Goal: Information Seeking & Learning: Learn about a topic

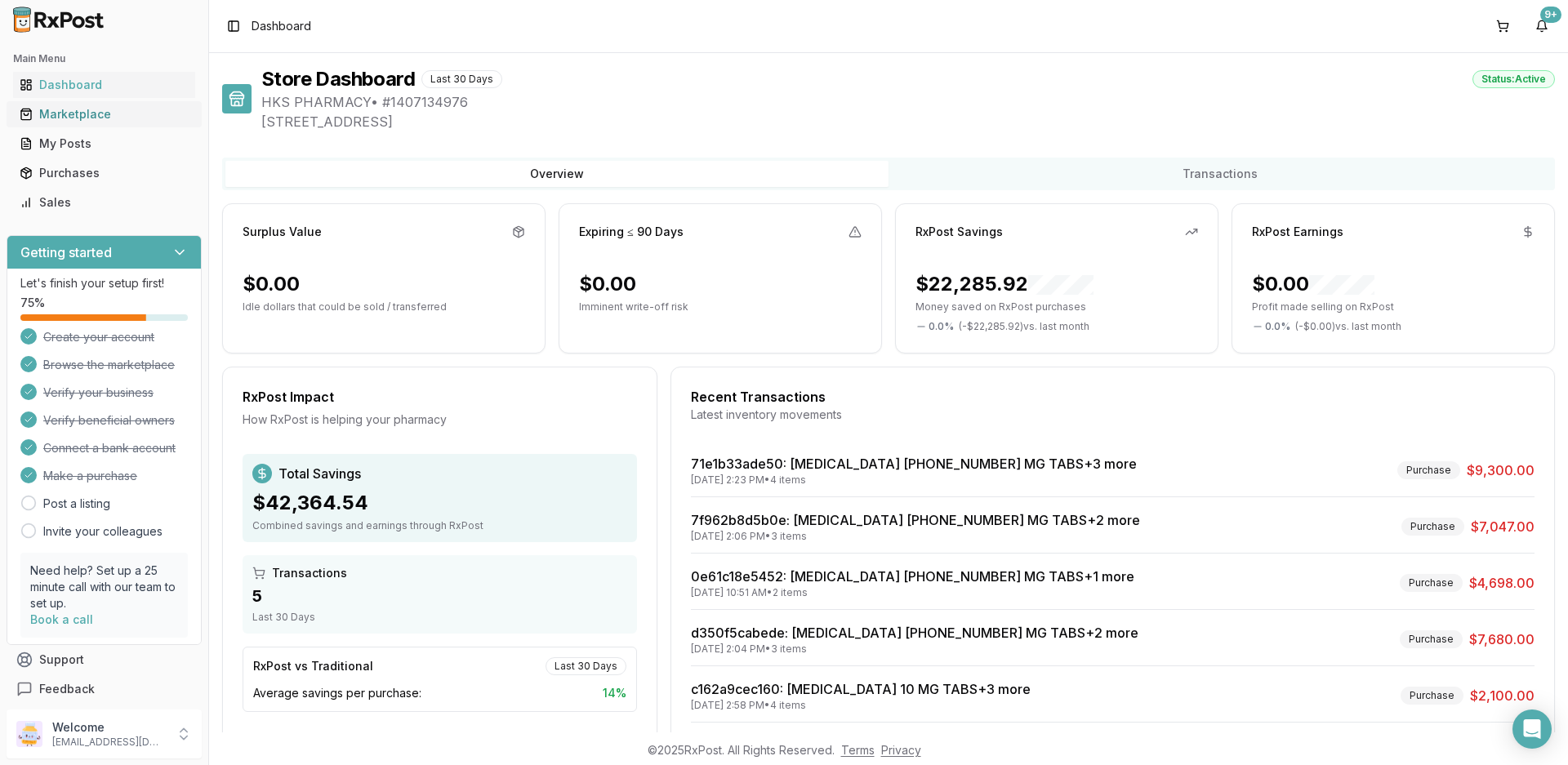
click at [78, 115] on div "Marketplace" at bounding box center [103, 114] width 169 height 16
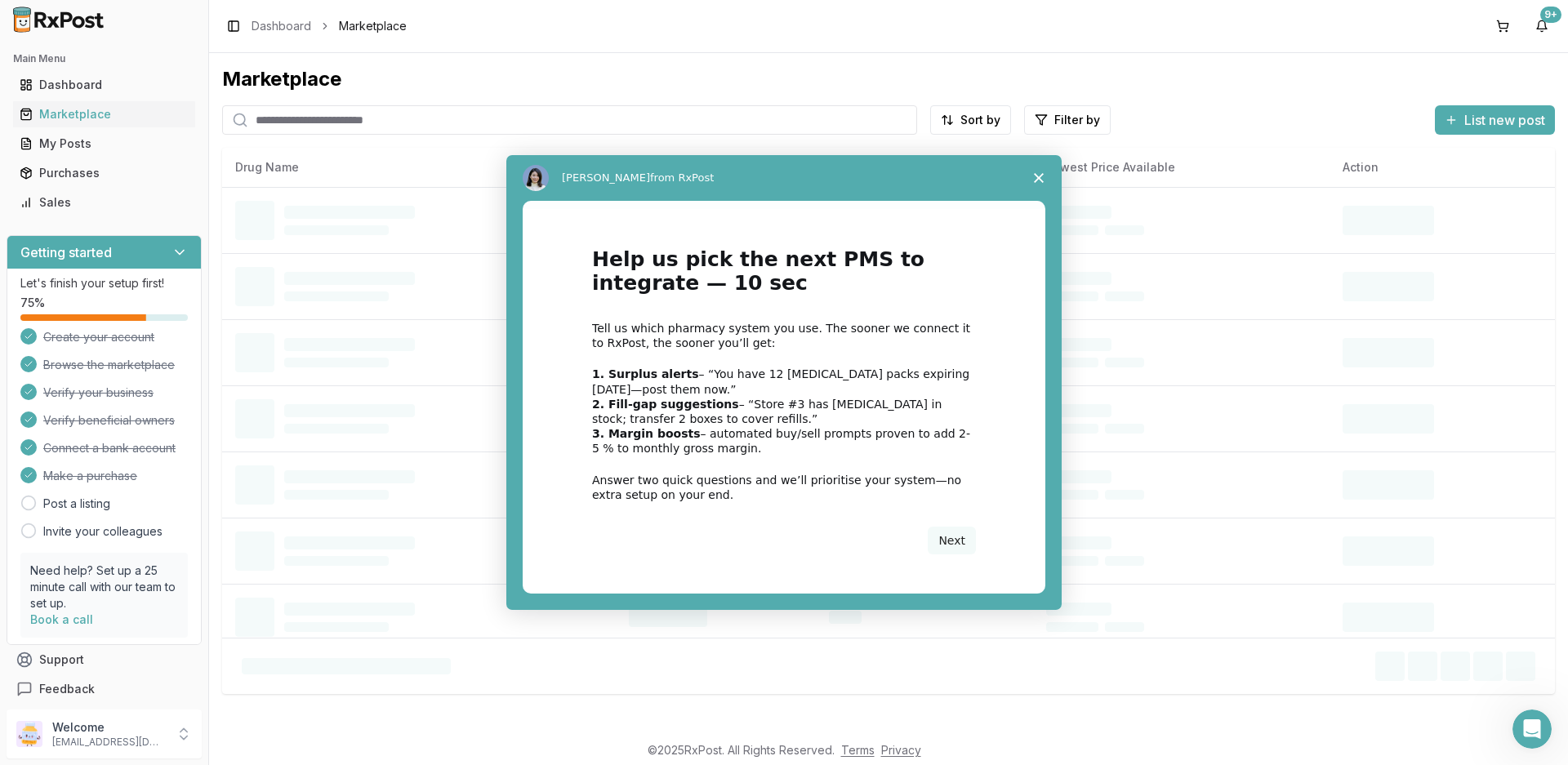
click at [309, 128] on div "Intercom messenger" at bounding box center [784, 382] width 1568 height 765
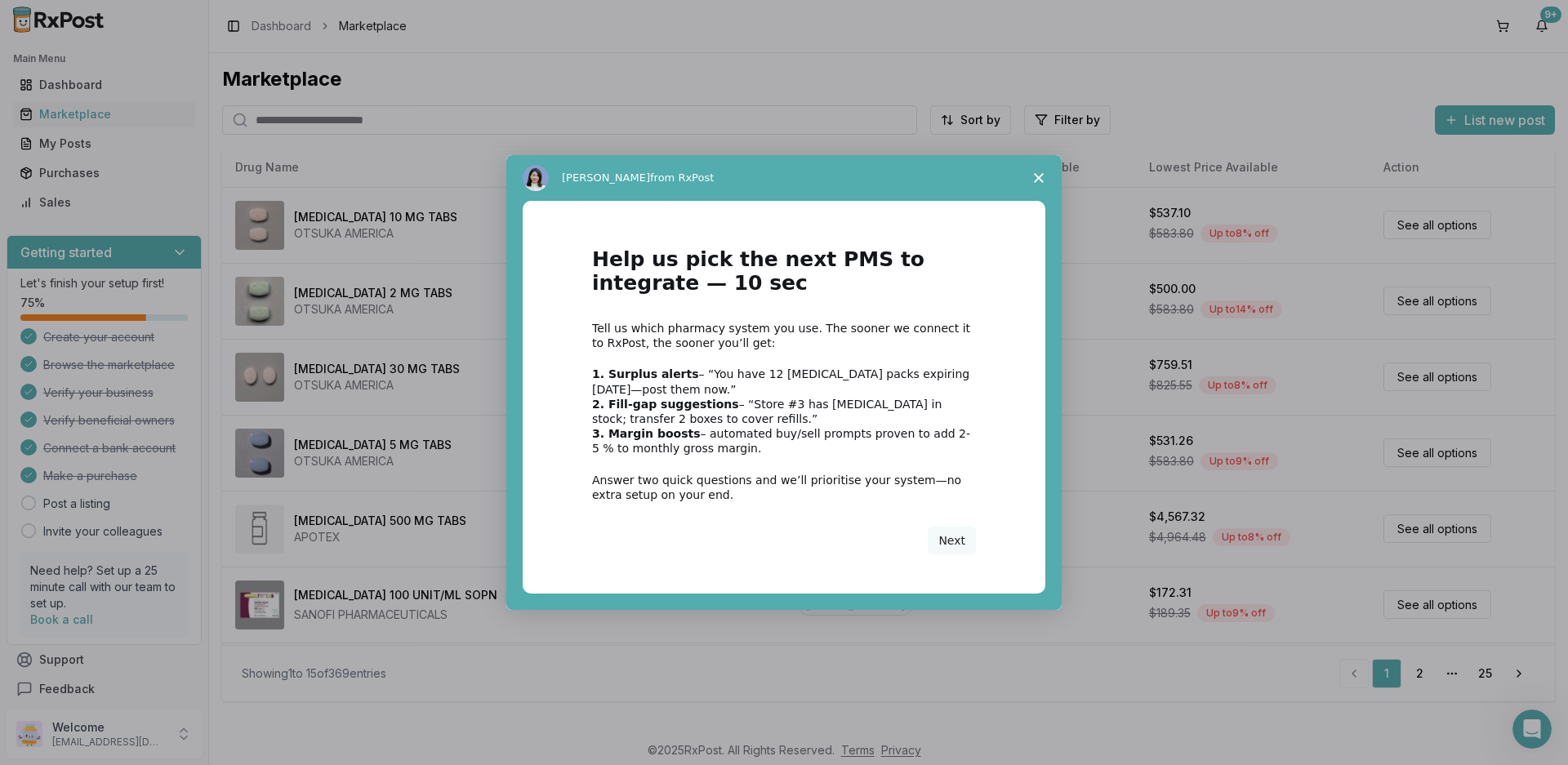
click at [1034, 177] on icon "Close survey" at bounding box center [1039, 178] width 10 height 10
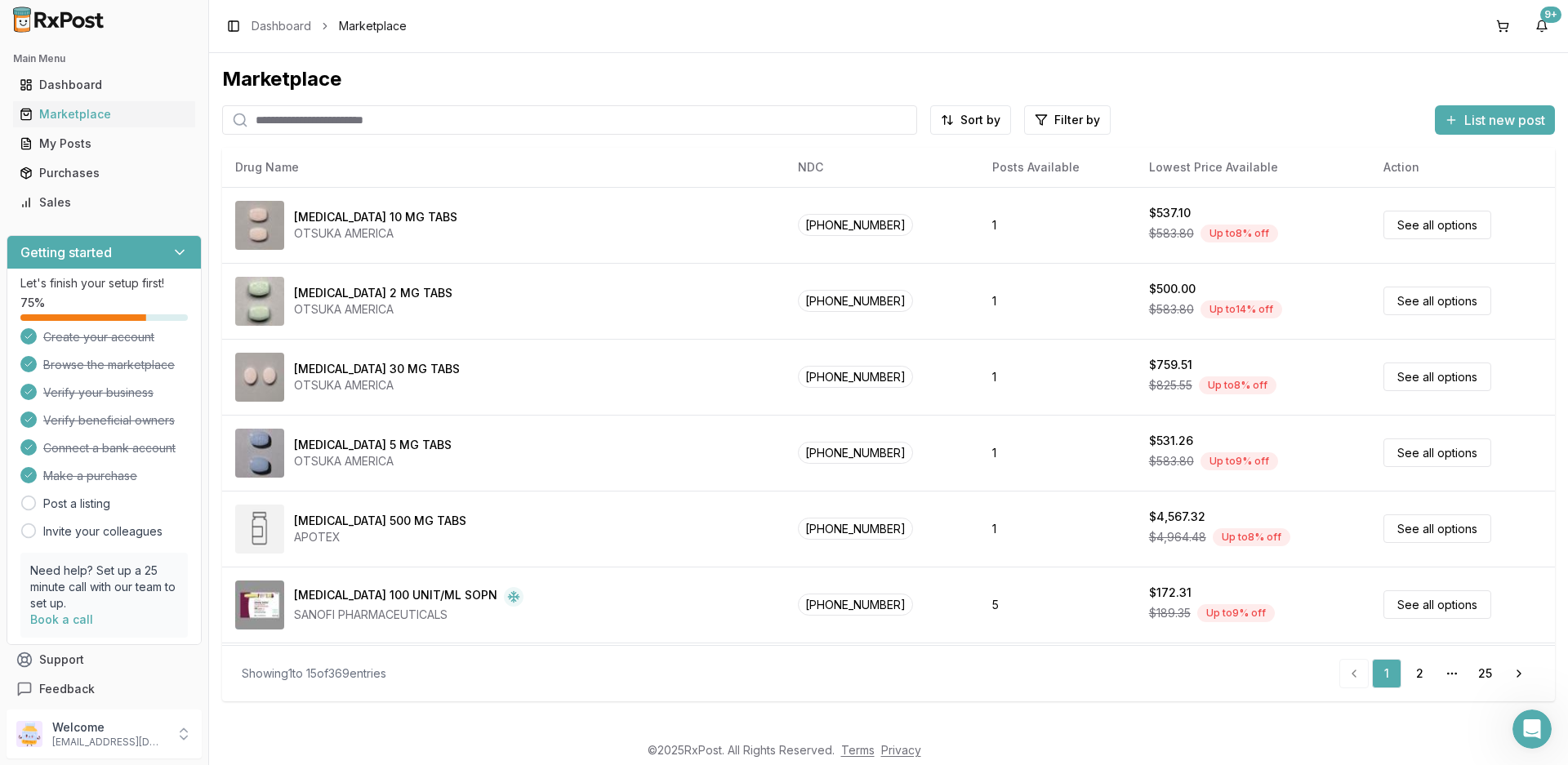
click at [273, 131] on input "search" at bounding box center [569, 119] width 695 height 30
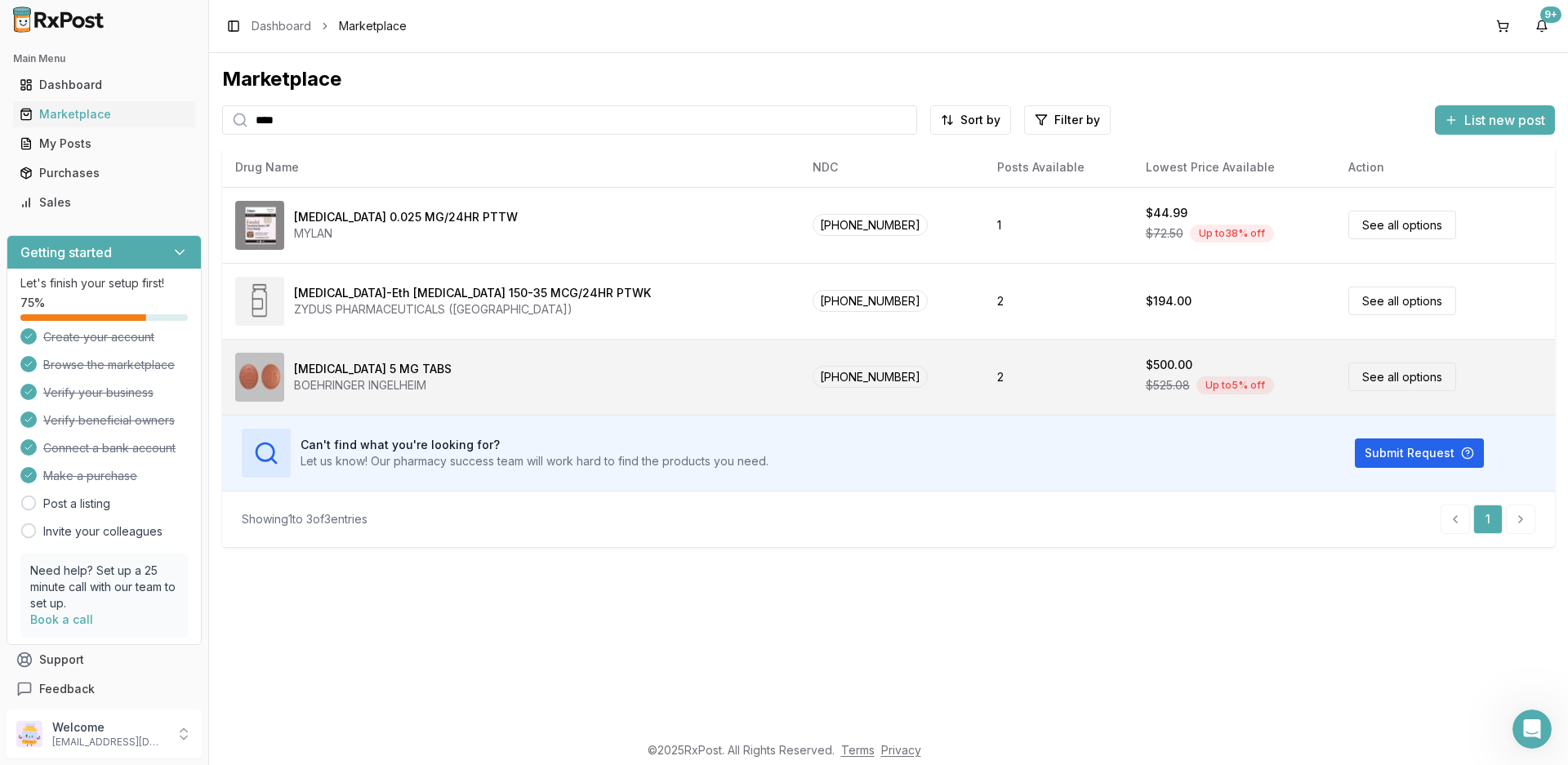
type input "****"
click at [355, 372] on div "[MEDICAL_DATA] 5 MG TABS" at bounding box center [373, 369] width 158 height 16
